Goal: Task Accomplishment & Management: Manage account settings

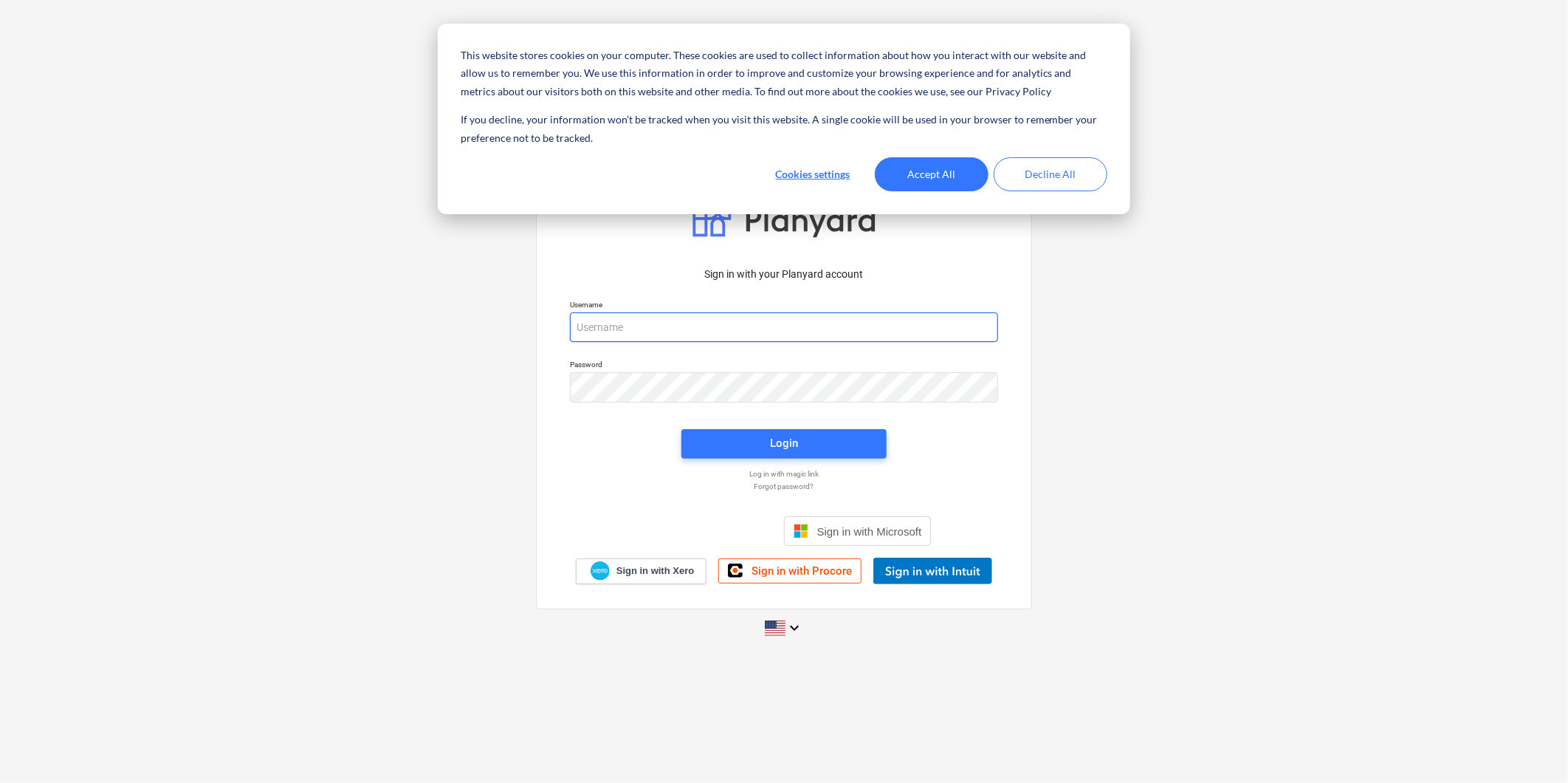
type input "[PERSON_NAME][EMAIL_ADDRESS][DOMAIN_NAME]"
drag, startPoint x: 913, startPoint y: 157, endPoint x: 926, endPoint y: 168, distance: 17.0
click at [913, 159] on button "Accept All" at bounding box center [931, 175] width 113 height 34
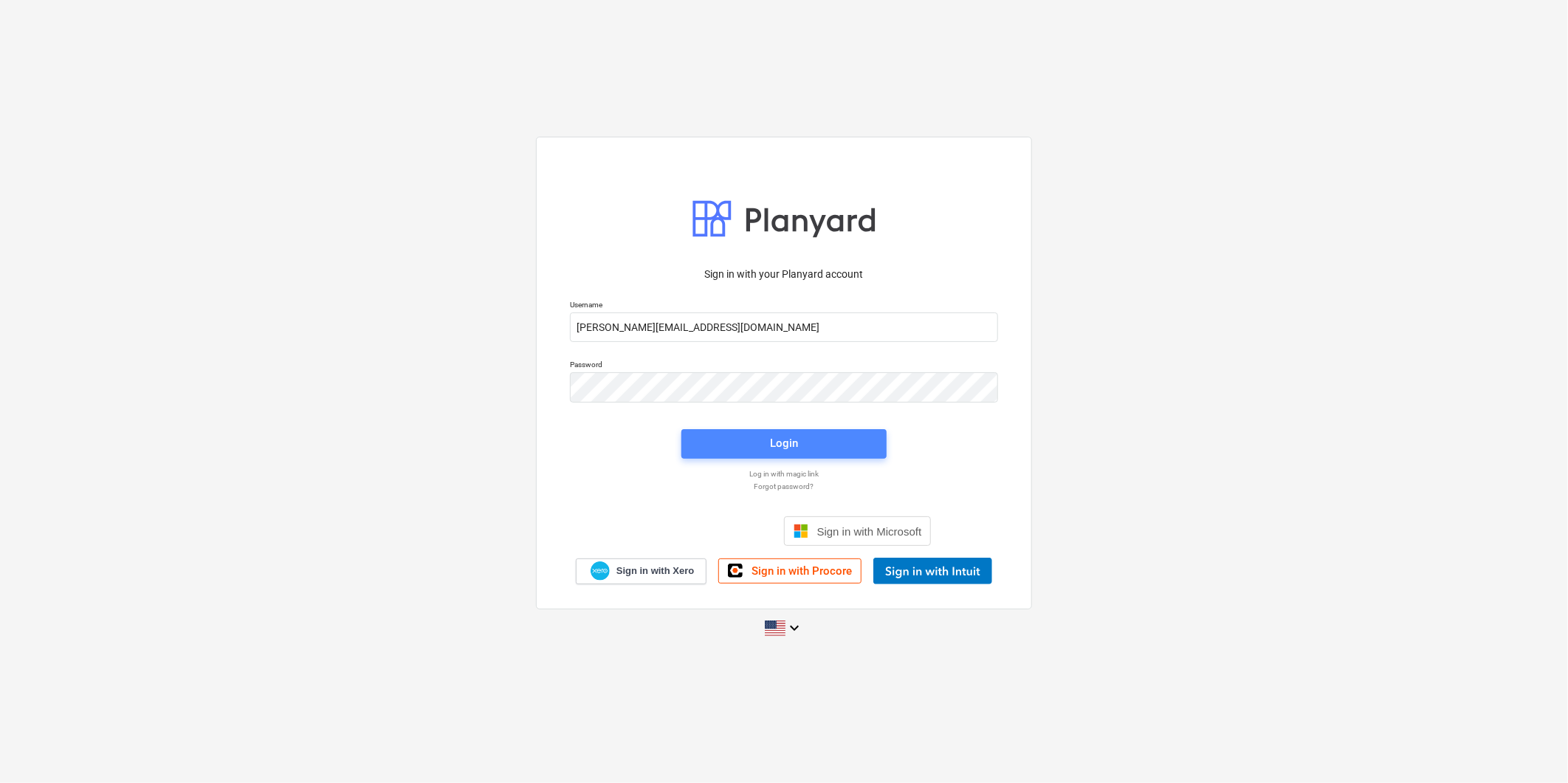
click at [810, 445] on span "Login" at bounding box center [784, 444] width 170 height 20
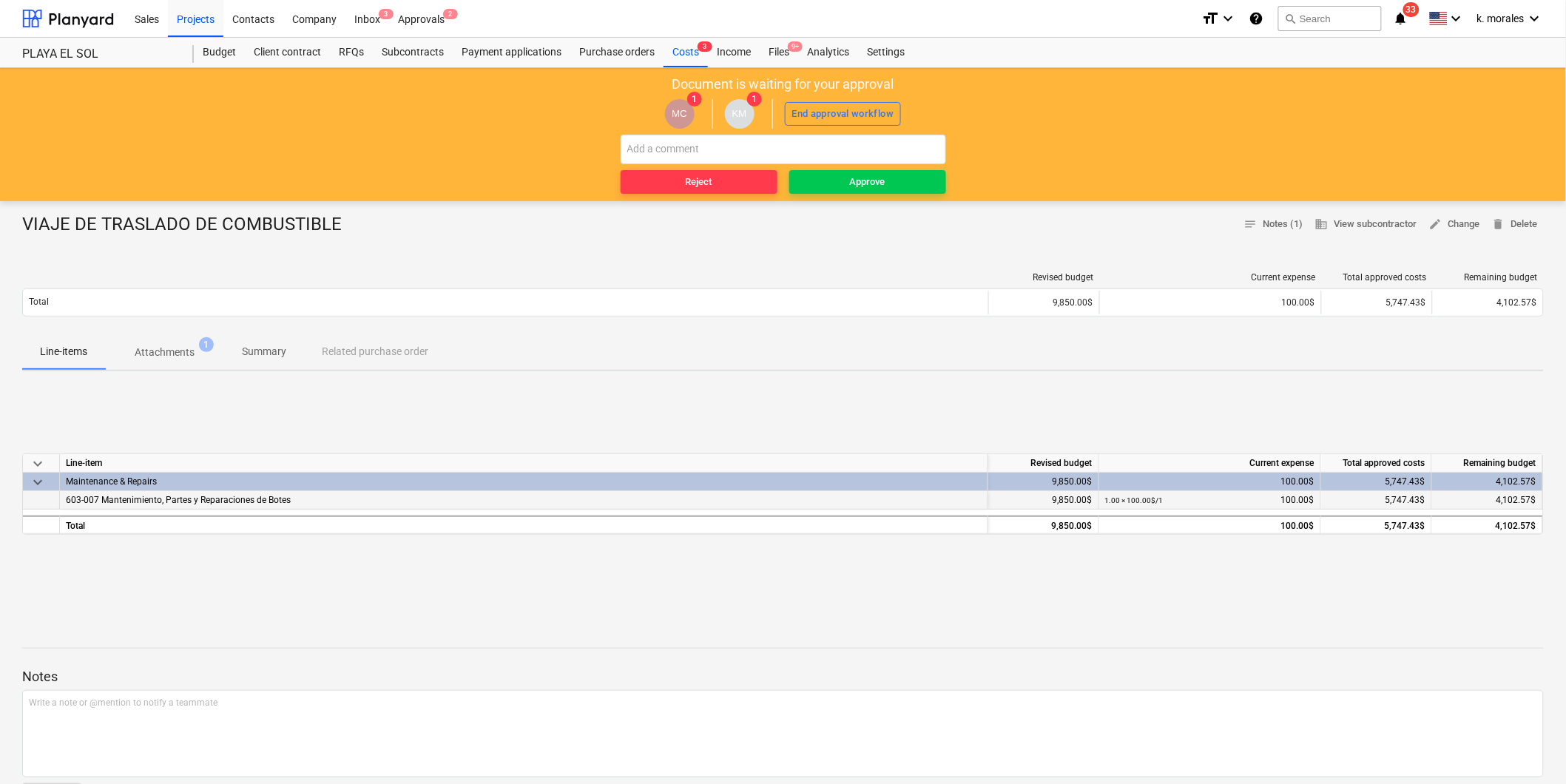
click at [153, 503] on span "603-007 Mantenimiento, Partes y Reparaciones de Botes" at bounding box center [178, 500] width 225 height 11
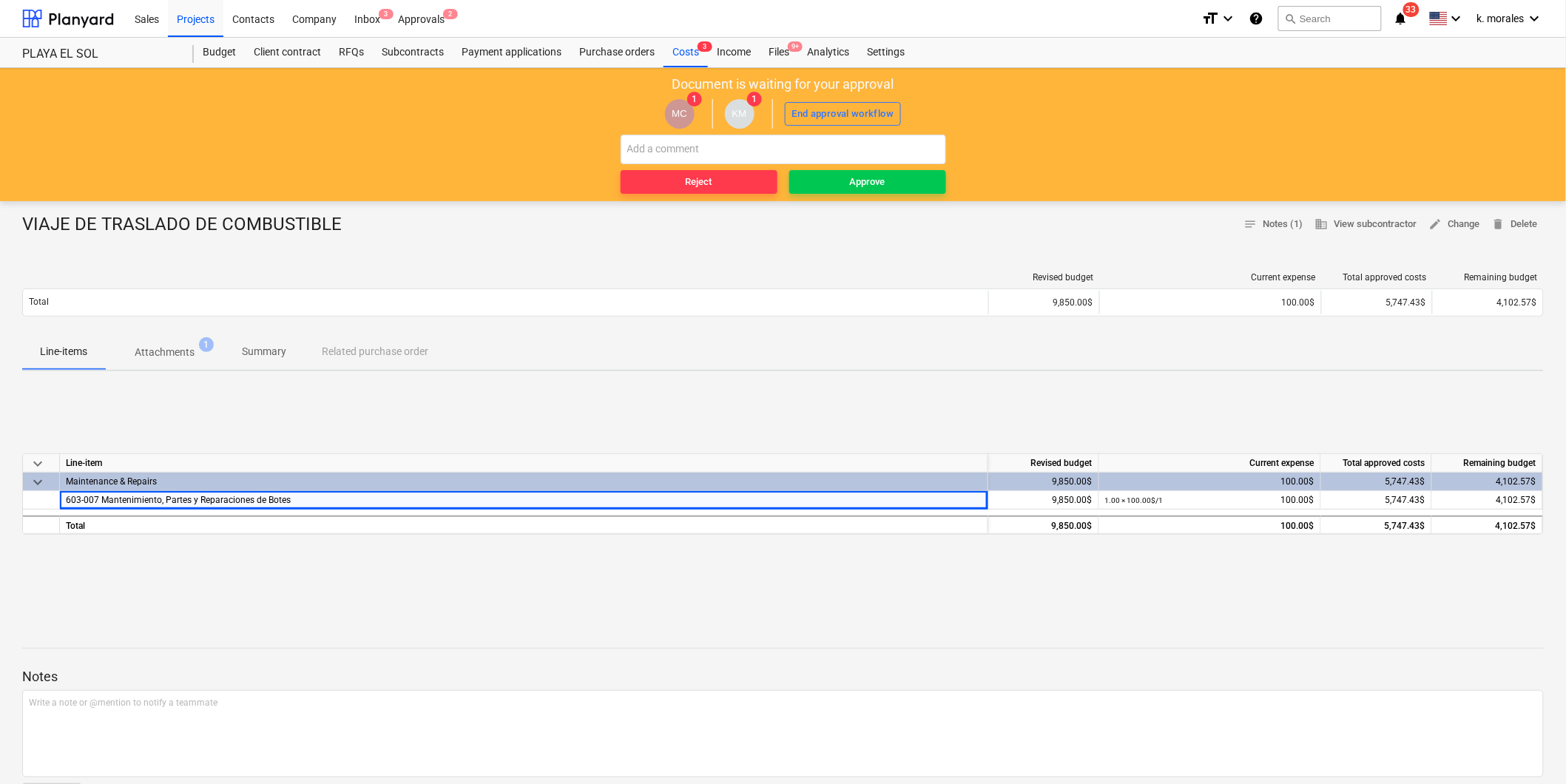
click at [666, 596] on div "keyboard_arrow_down Line-item Revised budget Current expense Total approved cos…" at bounding box center [783, 494] width 1522 height 222
click at [190, 353] on p "Attachments" at bounding box center [164, 352] width 60 height 16
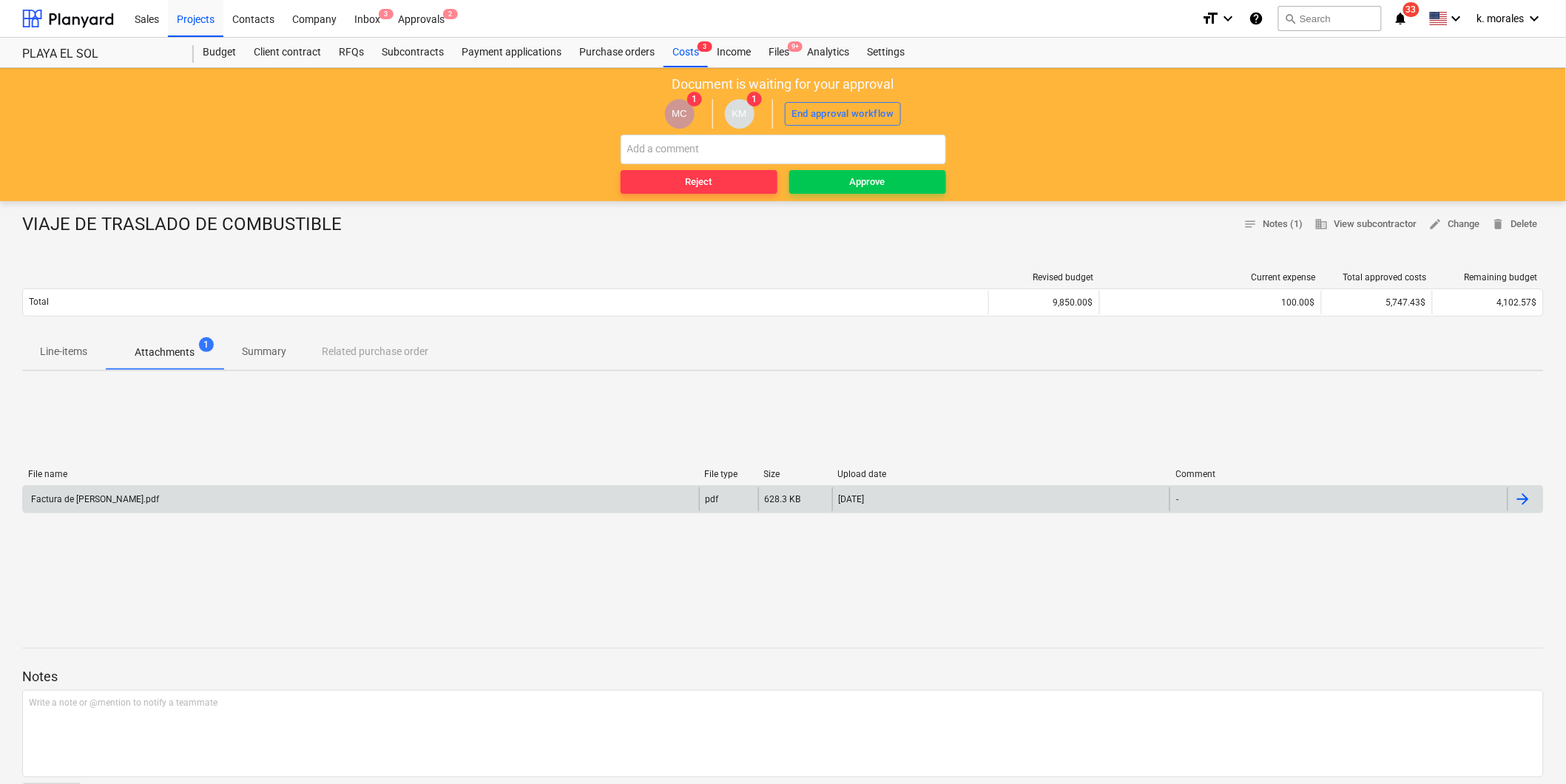
click at [133, 488] on div "Factura de [PERSON_NAME].pdf" at bounding box center [361, 499] width 676 height 24
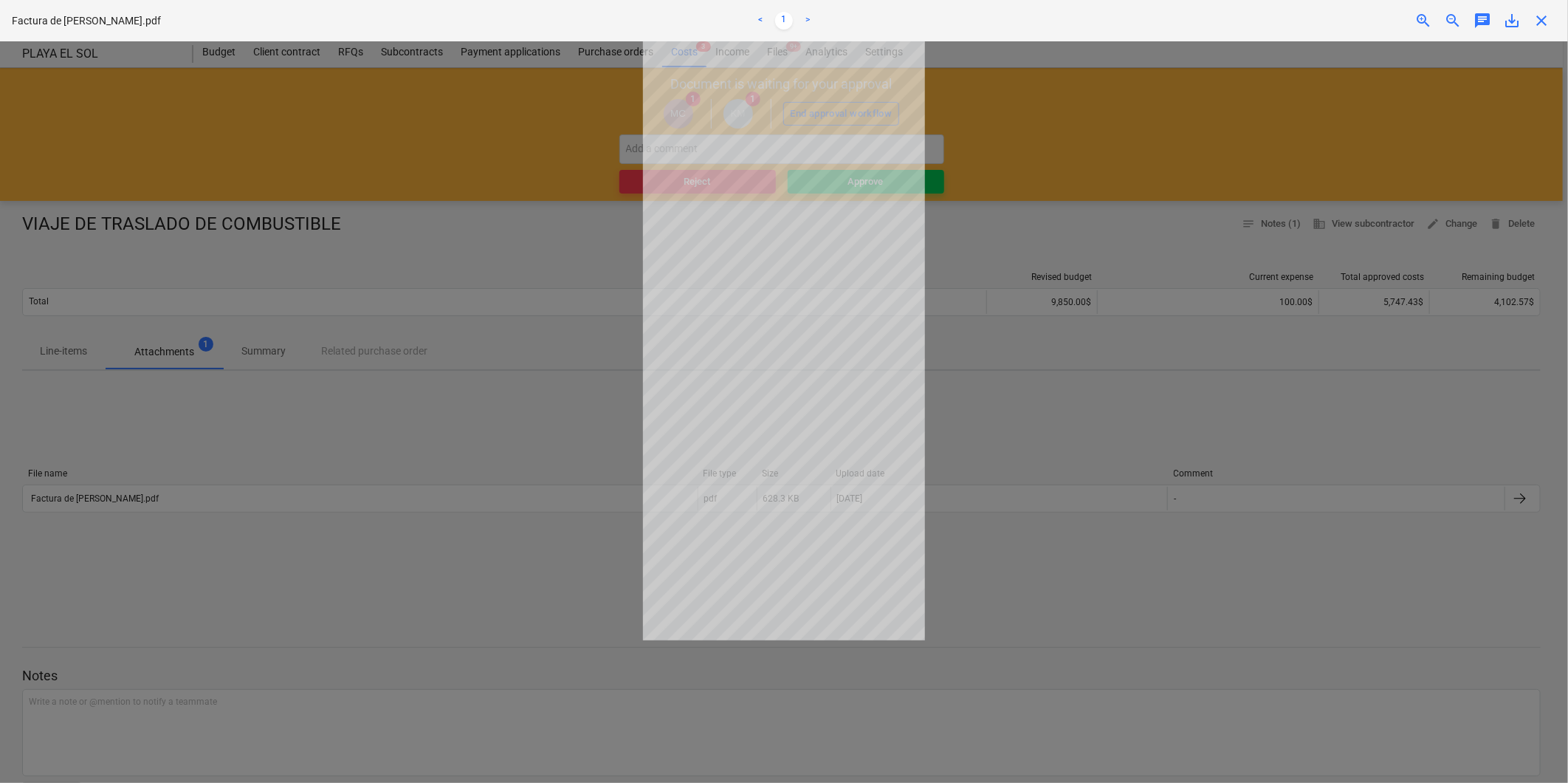
click at [588, 594] on div at bounding box center [784, 412] width 1568 height 741
click at [573, 303] on div at bounding box center [784, 412] width 1568 height 741
click at [1157, 157] on div at bounding box center [784, 412] width 1568 height 741
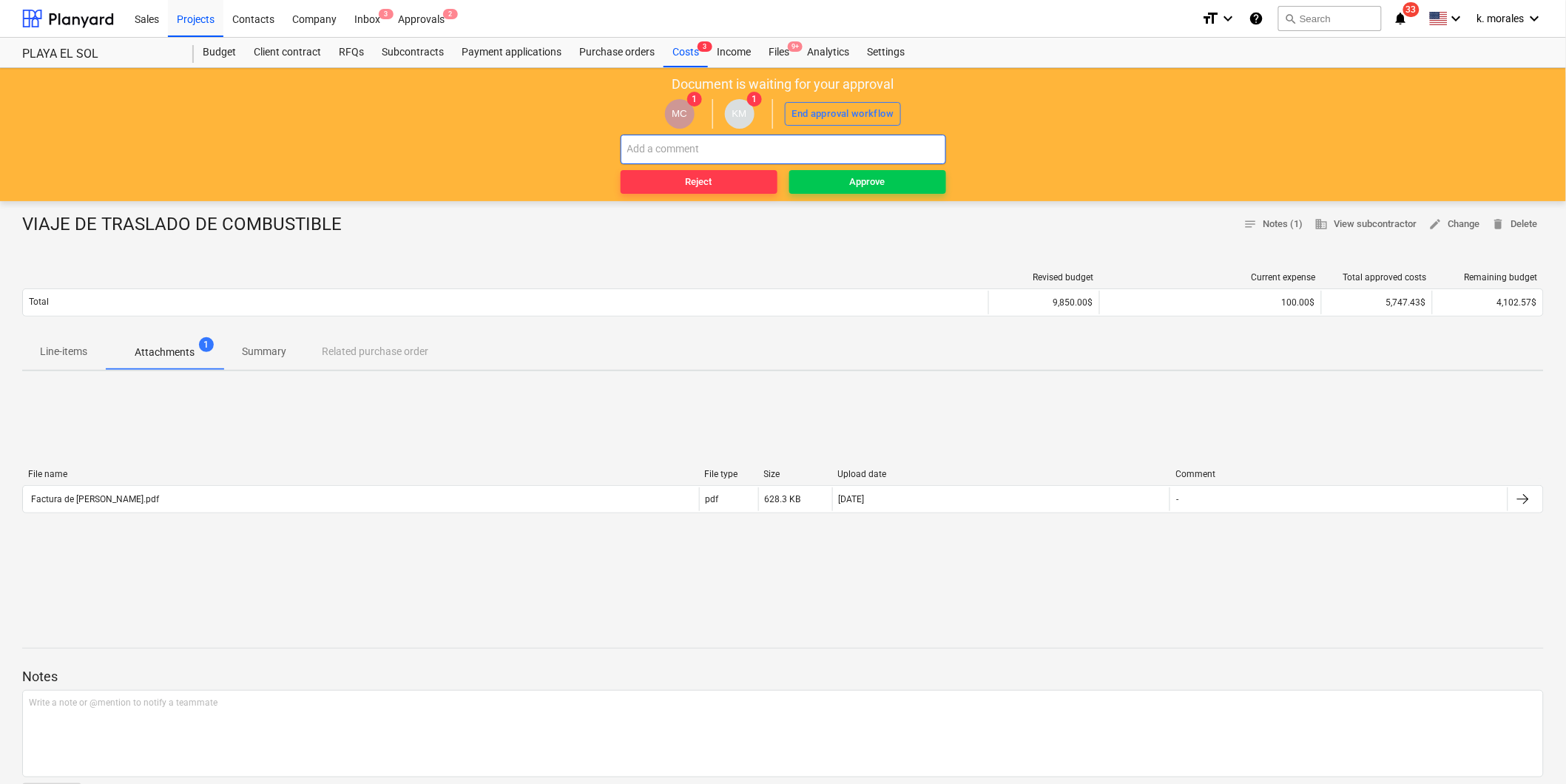
click at [740, 151] on input "text" at bounding box center [783, 149] width 325 height 29
type input "que esto? no puedo leer bien la factura?"
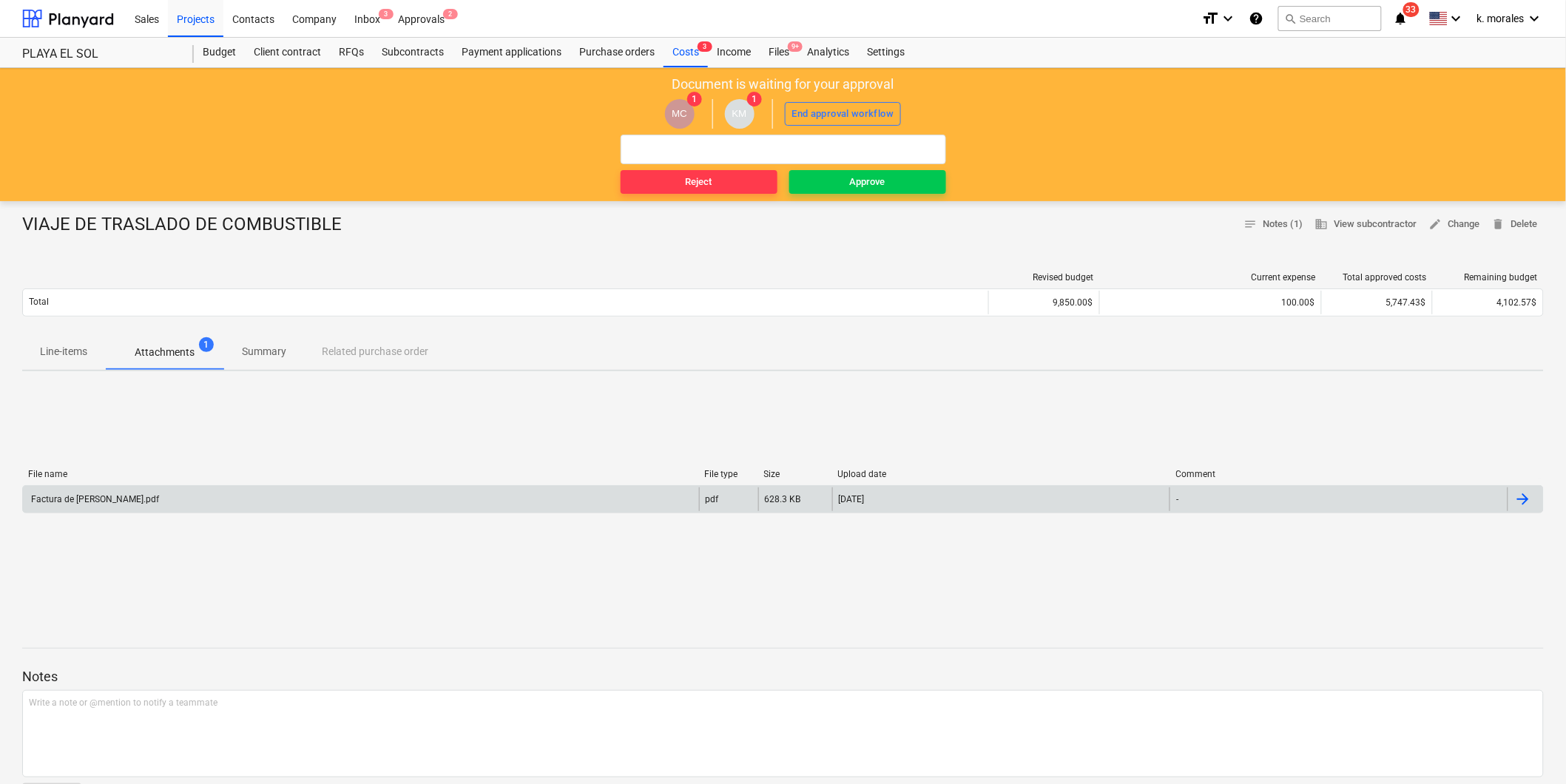
click at [121, 497] on div "Factura de [PERSON_NAME].pdf" at bounding box center [93, 499] width 130 height 11
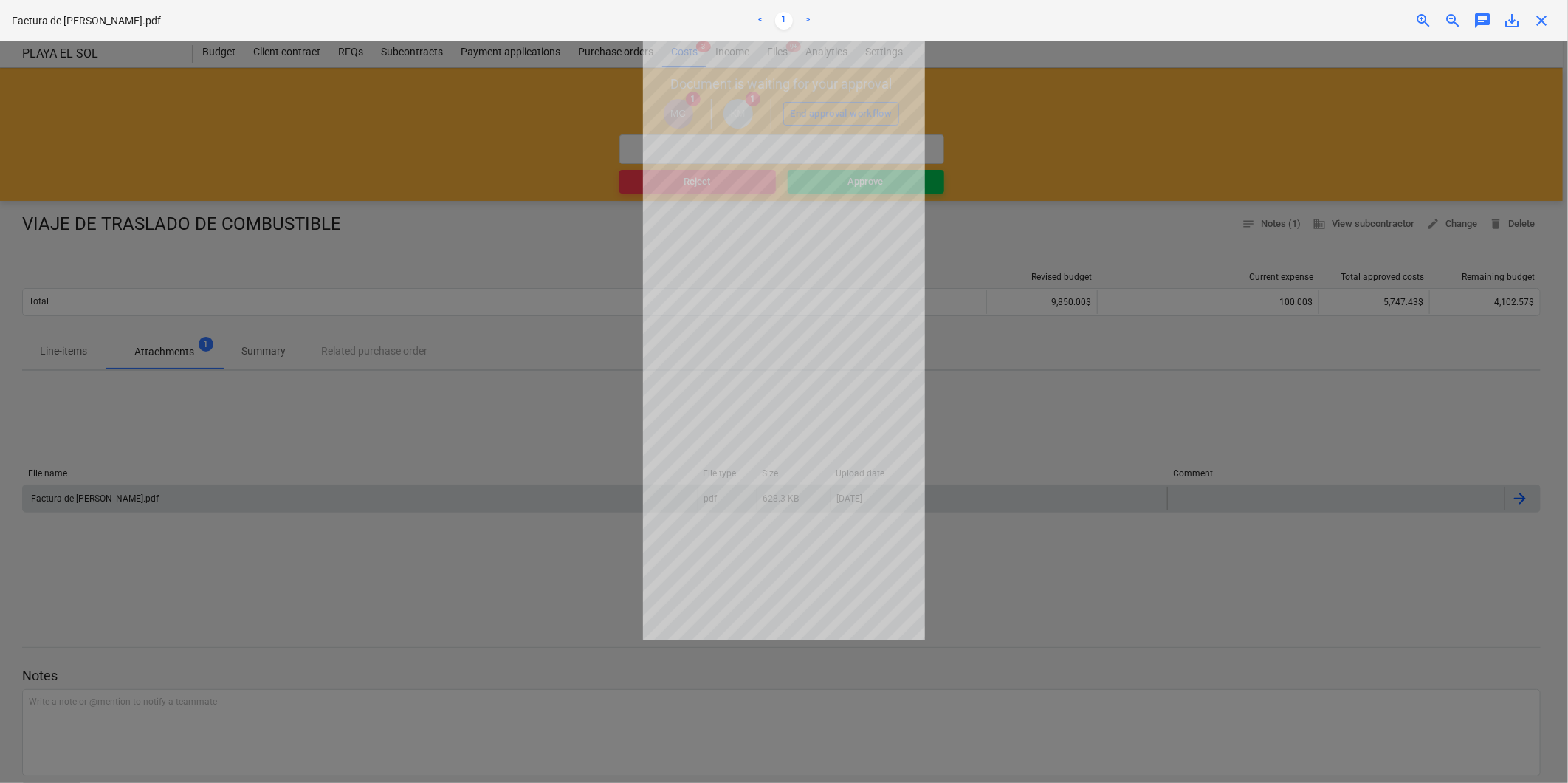
click at [1551, 24] on span "close" at bounding box center [1542, 20] width 18 height 18
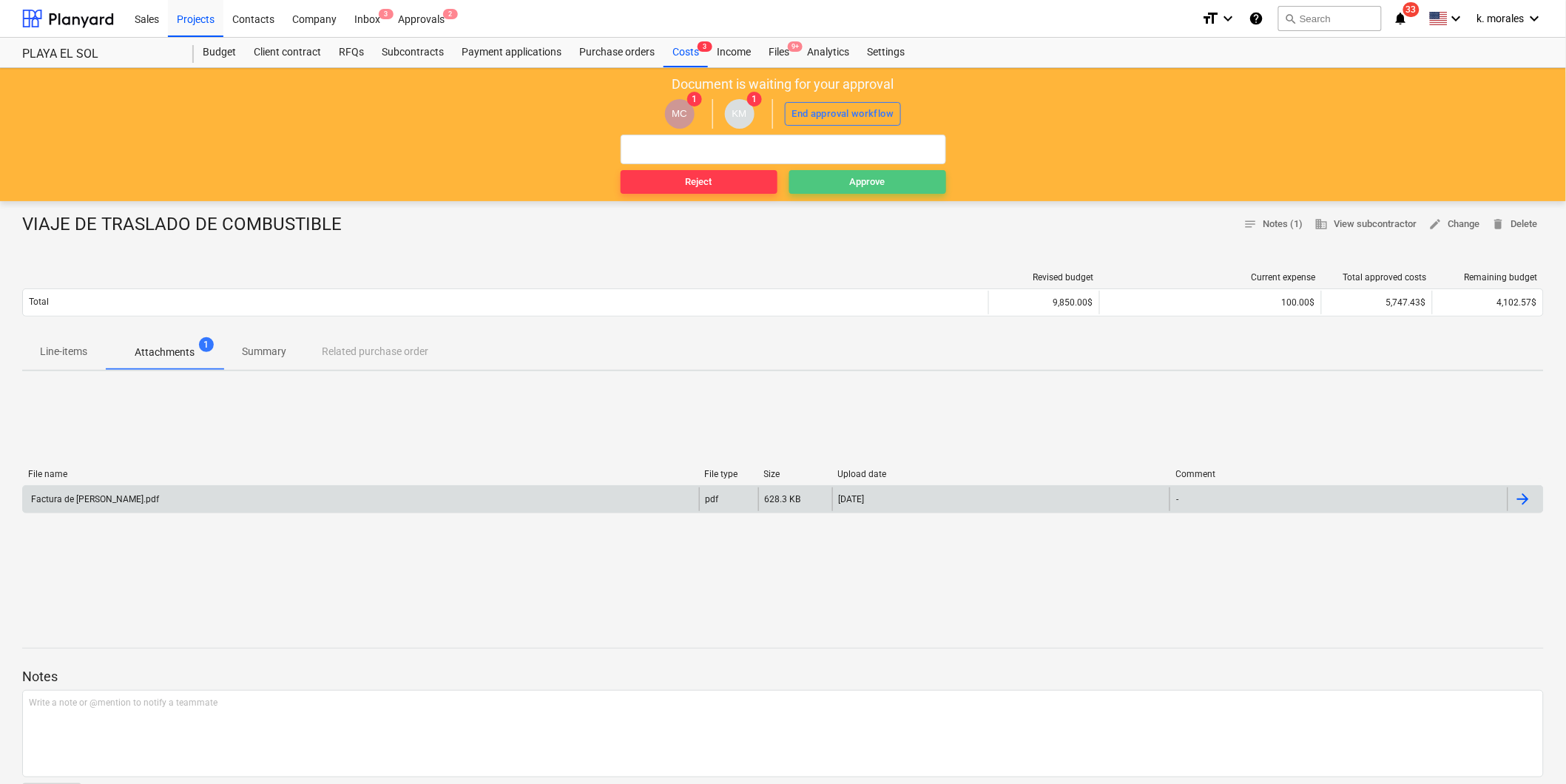
click at [857, 180] on div "Approve" at bounding box center [868, 182] width 35 height 17
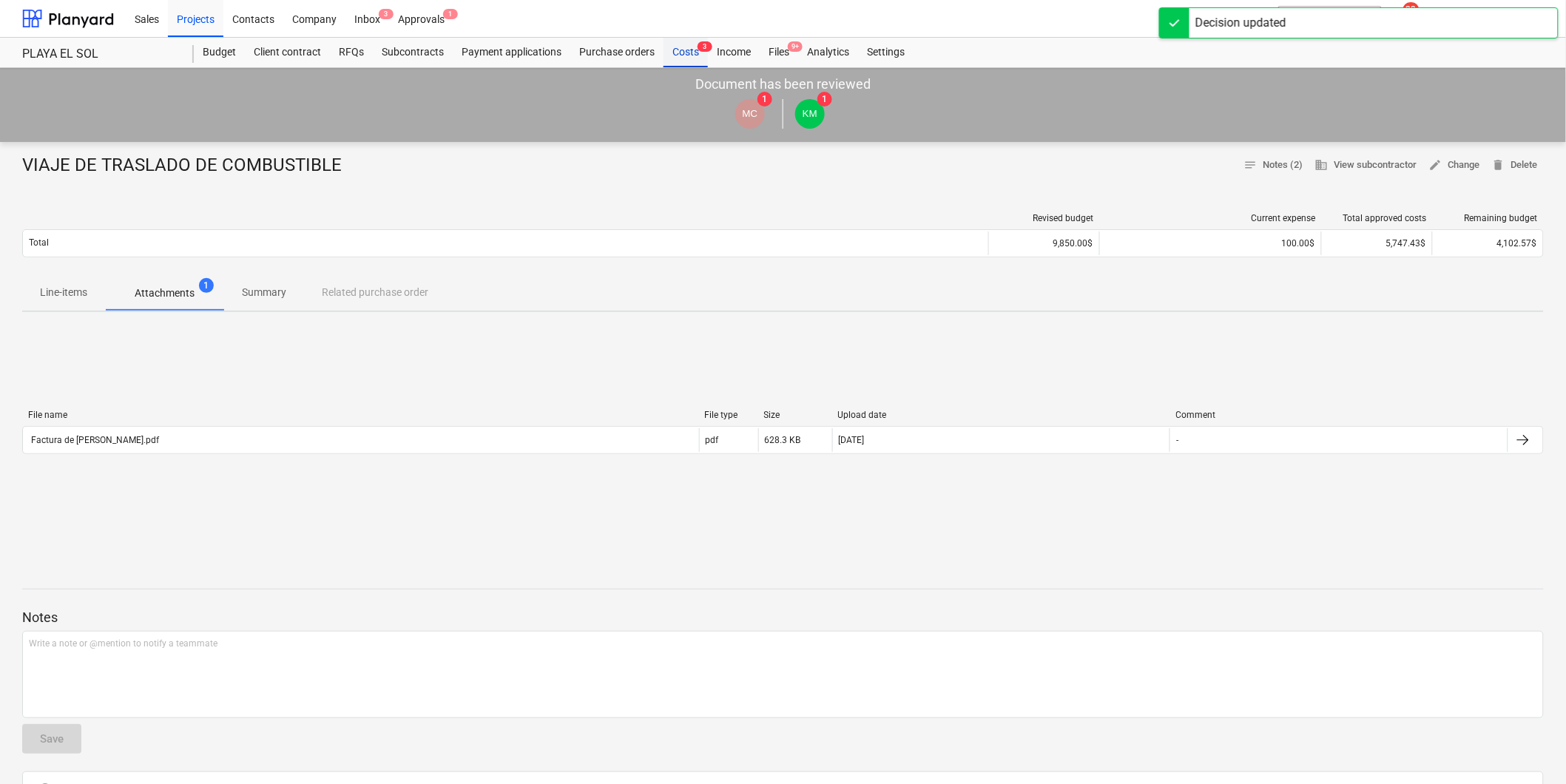
click at [689, 41] on div "Costs 3" at bounding box center [685, 52] width 44 height 29
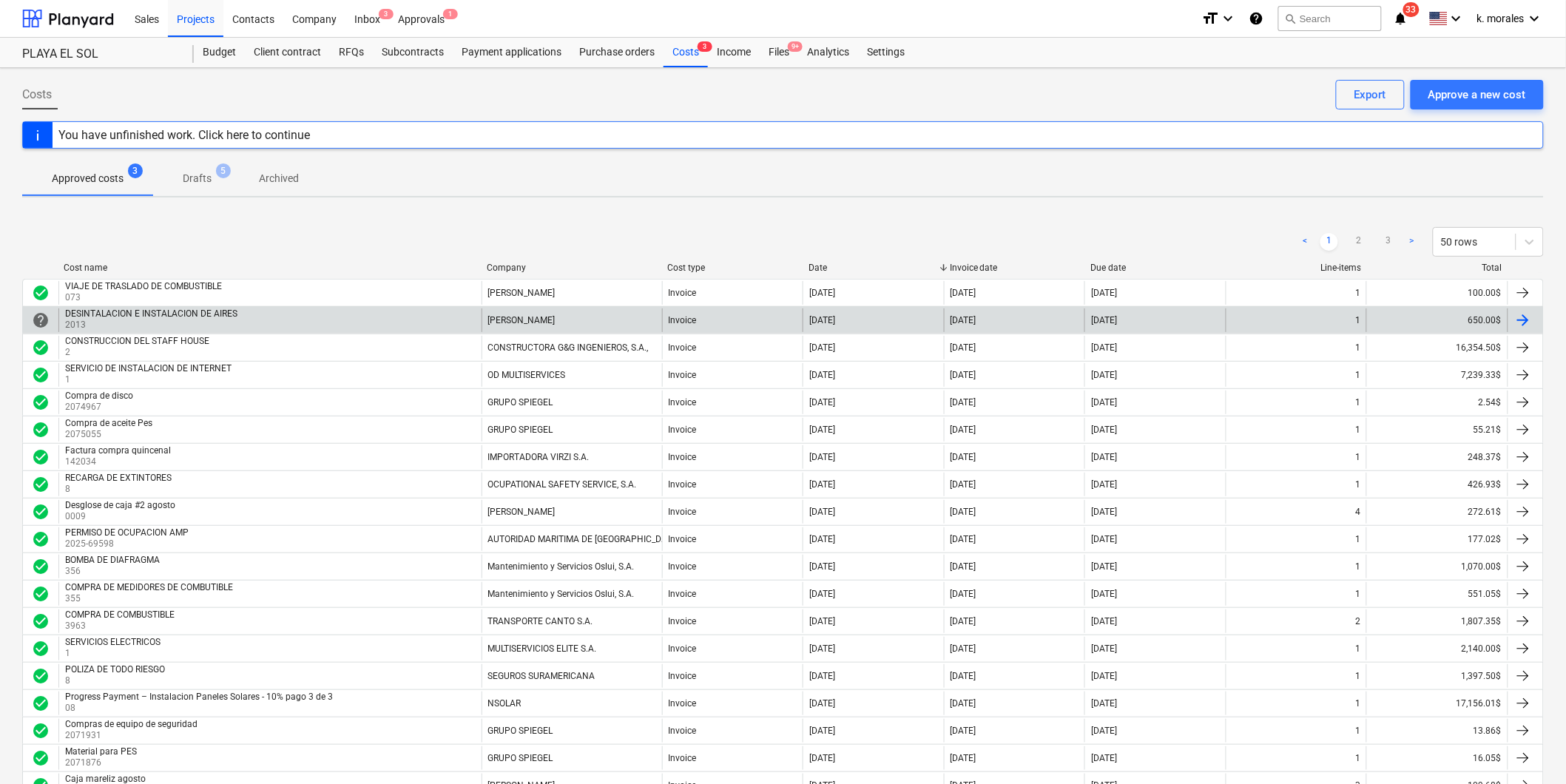
click at [172, 314] on div "DESINTALACION E INSTALACION DE AIRES" at bounding box center [151, 314] width 172 height 11
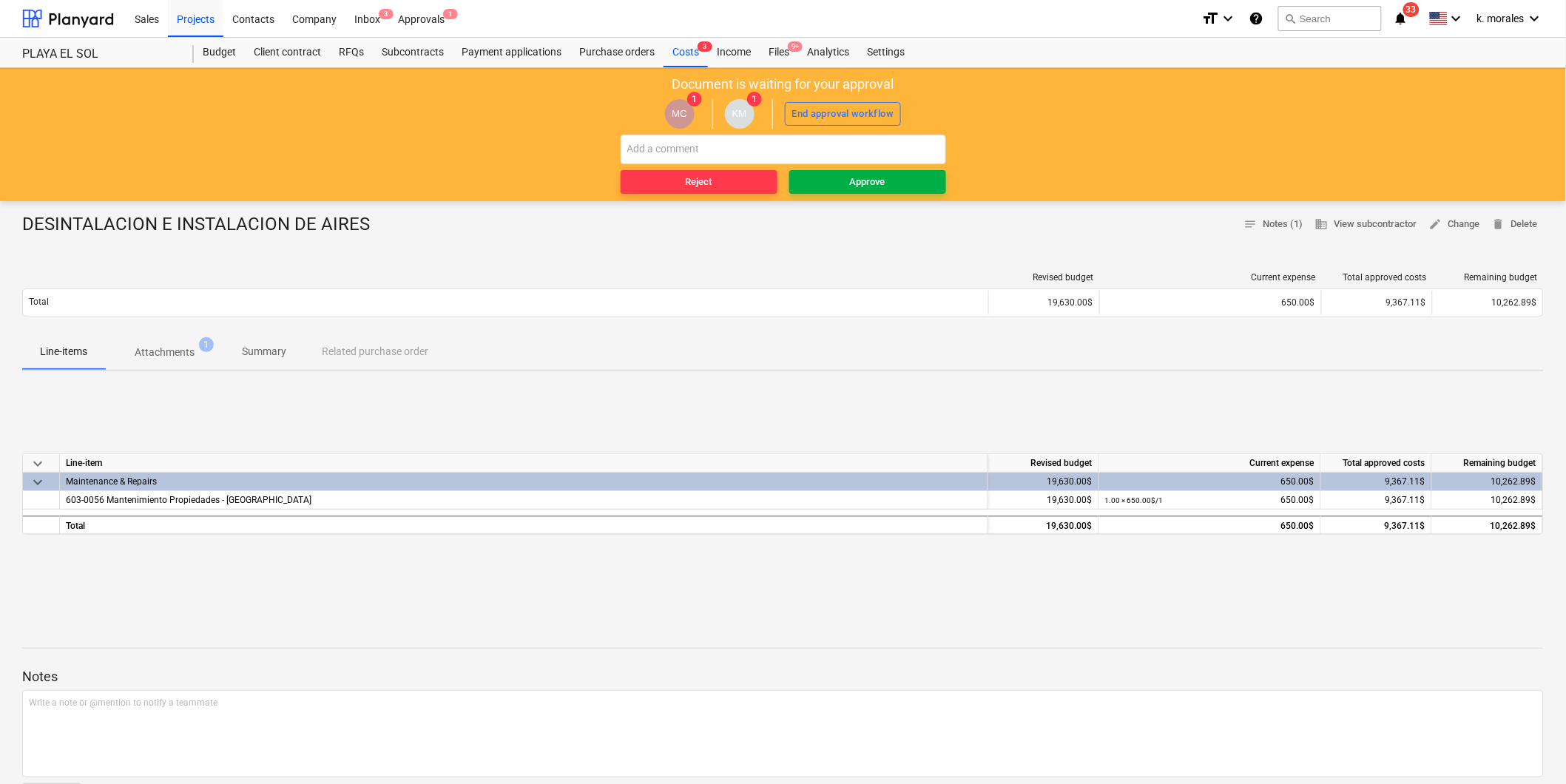
click at [827, 184] on span "Approve" at bounding box center [867, 182] width 145 height 17
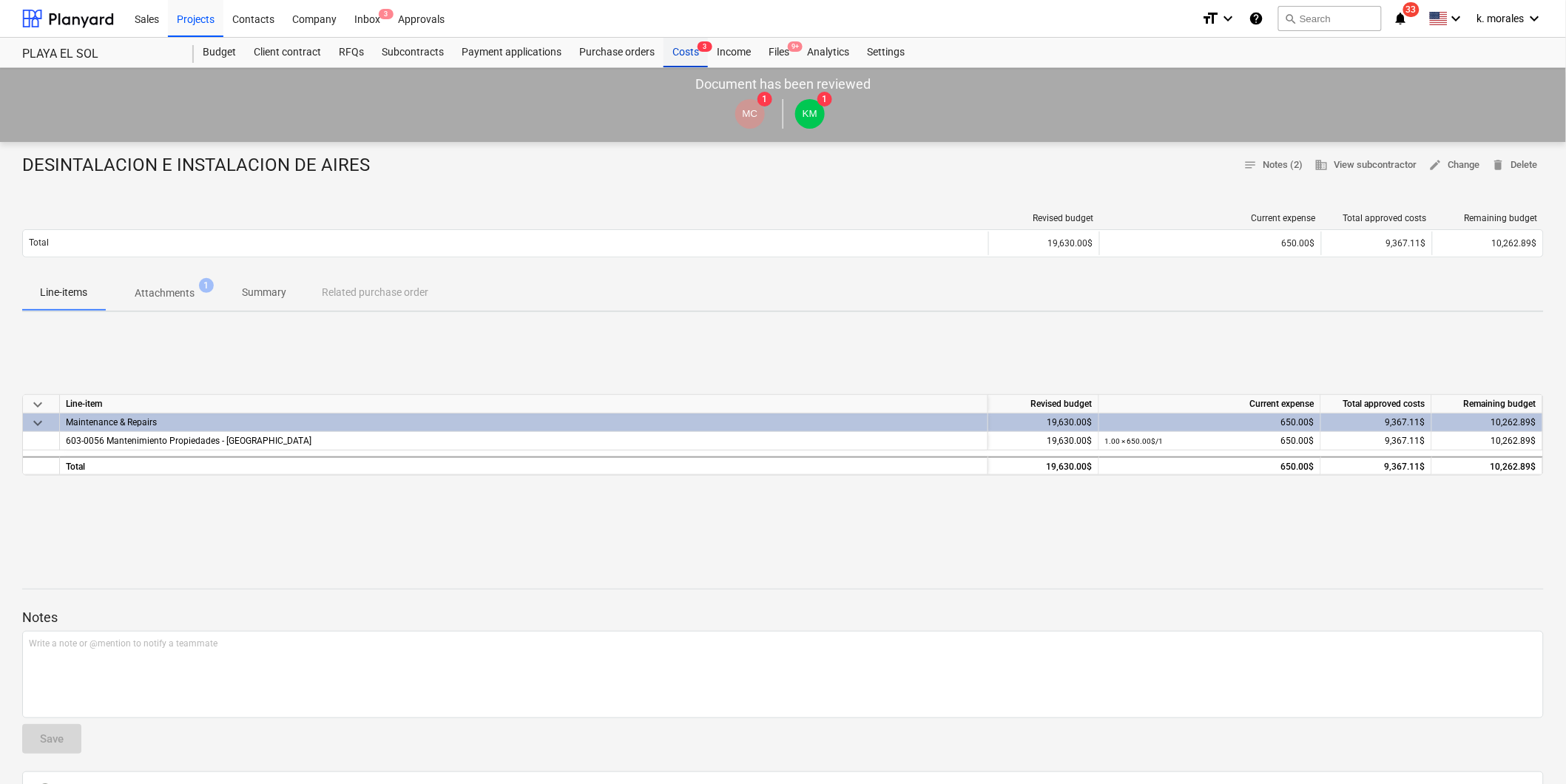
click at [703, 59] on div "Costs 3" at bounding box center [685, 52] width 44 height 29
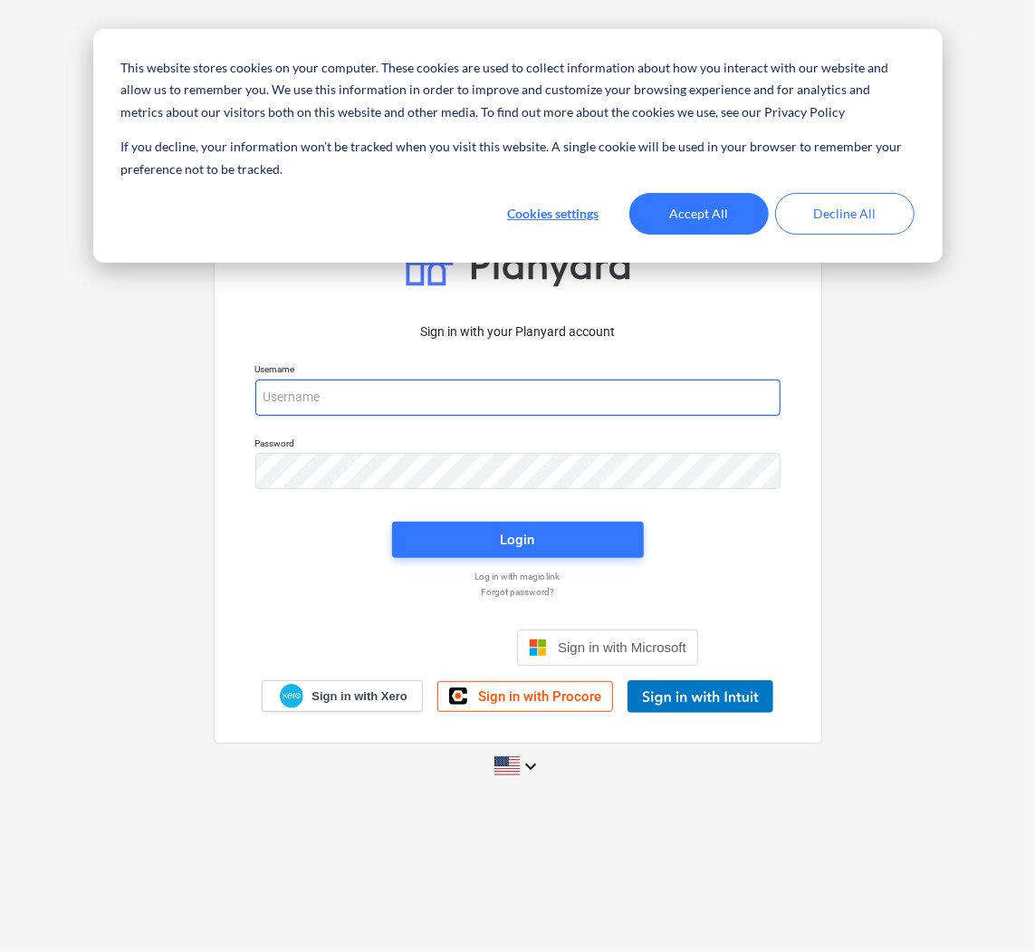
type input "[PERSON_NAME][EMAIL_ADDRESS][DOMAIN_NAME]"
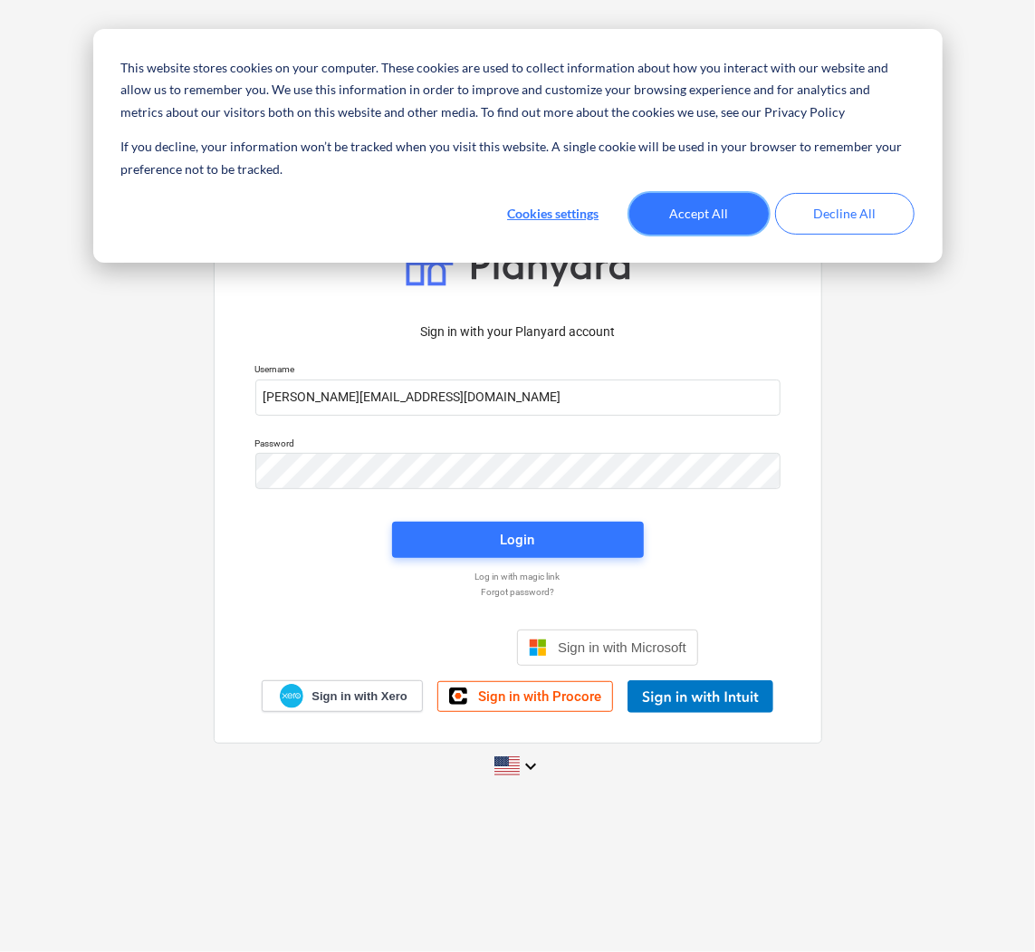
click at [681, 212] on button "Accept All" at bounding box center [698, 214] width 139 height 42
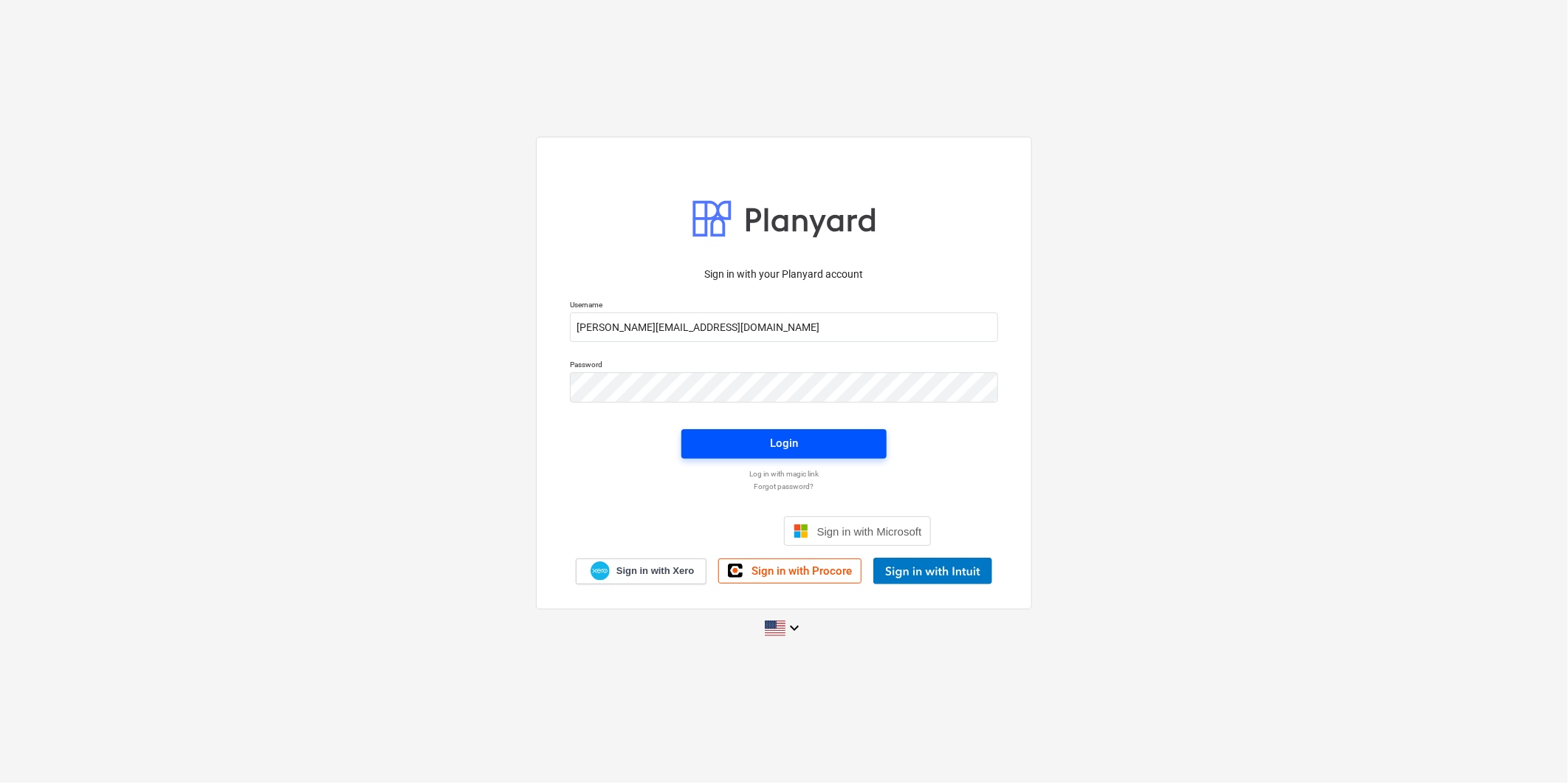
click at [795, 445] on div "Login" at bounding box center [784, 444] width 28 height 20
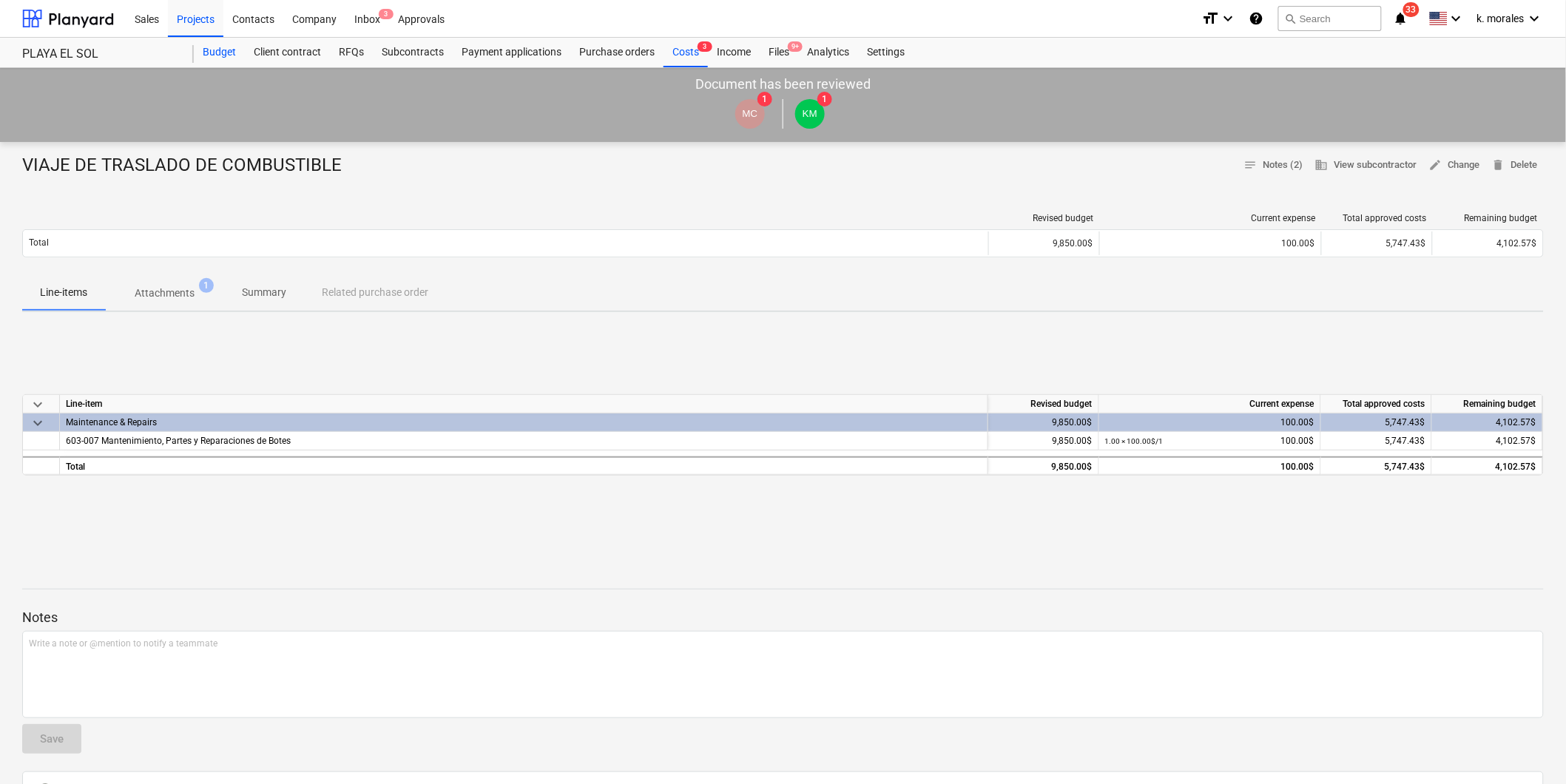
click at [216, 53] on div "Budget" at bounding box center [219, 52] width 51 height 29
